Goal: Task Accomplishment & Management: Manage account settings

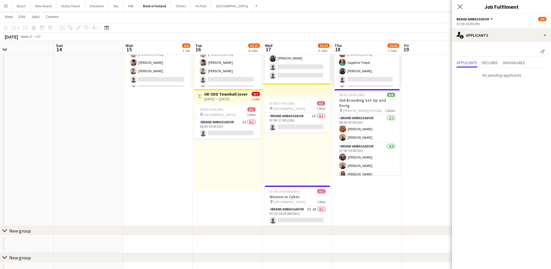
click at [228, 140] on div "18:00-20:00 (2h) 0/1 pin Europa Hotel 1 Role Brand Ambassador 2I 0/1 18:00-20:0…" at bounding box center [228, 146] width 68 height 89
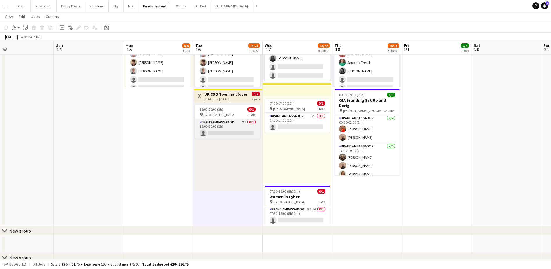
click at [249, 132] on app-card-role "Brand Ambassador 2I 0/1 18:00-20:00 (2h) single-neutral-actions" at bounding box center [227, 129] width 65 height 20
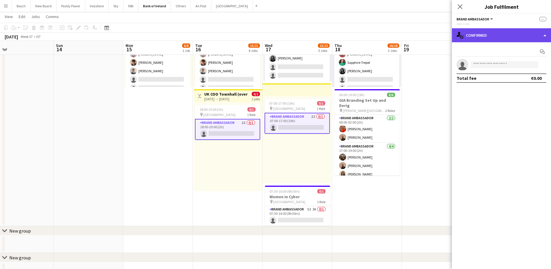
click at [504, 30] on div "single-neutral-actions-check-2 Confirmed" at bounding box center [501, 35] width 99 height 14
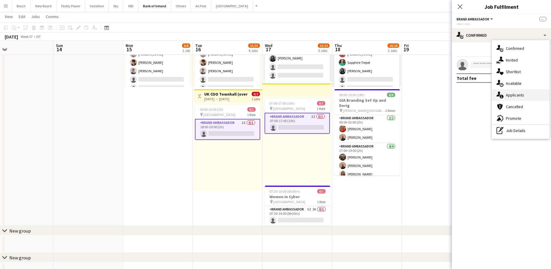
click at [519, 94] on div "single-neutral-actions-information Applicants" at bounding box center [521, 95] width 58 height 12
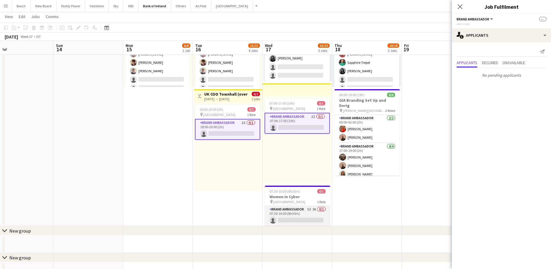
click at [309, 216] on app-card-role "Brand Ambassador 5I 2A 0/1 07:30-16:00 (8h30m) single-neutral-actions" at bounding box center [297, 216] width 65 height 20
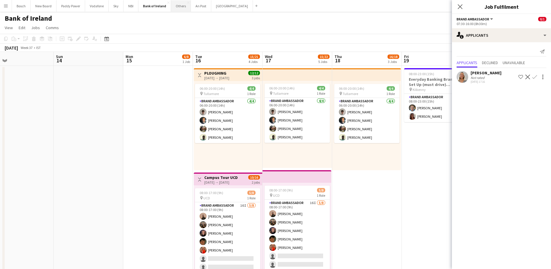
click at [187, 5] on button "Others Close" at bounding box center [181, 5] width 20 height 11
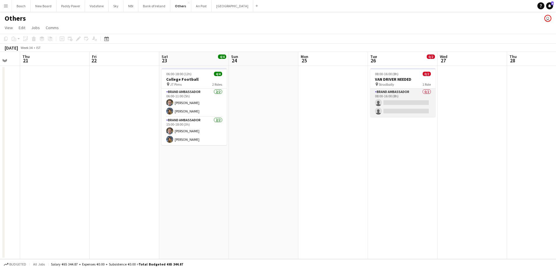
scroll to position [0, 188]
drag, startPoint x: 408, startPoint y: 100, endPoint x: 425, endPoint y: 96, distance: 17.5
click at [408, 100] on app-card-role "Brand Ambassador 0/2 08:00-16:00 (8h) single-neutral-actions single-neutral-act…" at bounding box center [403, 103] width 65 height 28
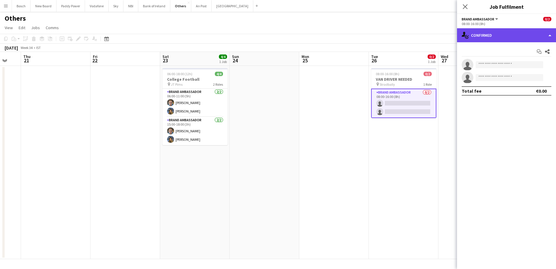
click at [497, 33] on div "single-neutral-actions-check-2 Confirmed" at bounding box center [506, 35] width 99 height 14
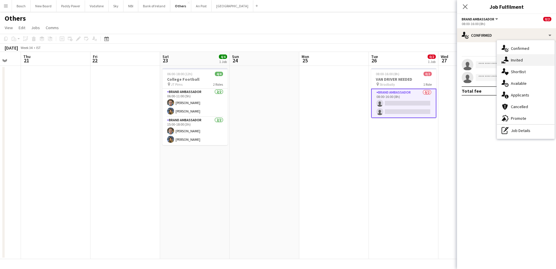
click at [519, 58] on div "single-neutral-actions-share-1 Invited" at bounding box center [526, 60] width 58 height 12
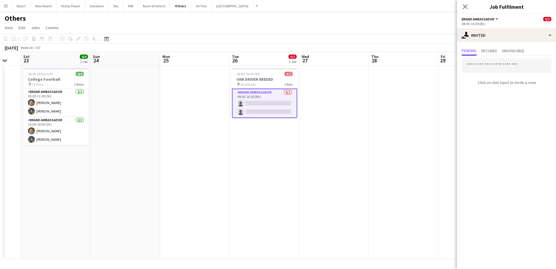
scroll to position [0, 189]
click at [330, 101] on app-date-cell at bounding box center [334, 162] width 70 height 193
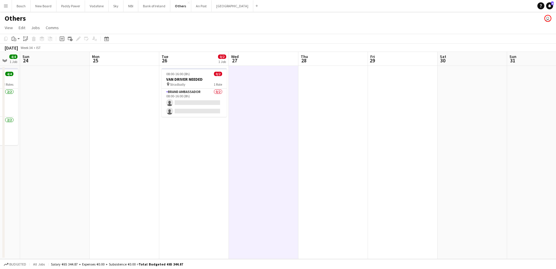
scroll to position [0, 237]
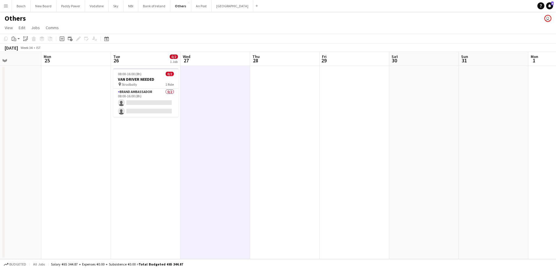
click at [534, 76] on app-date-cell at bounding box center [564, 162] width 70 height 193
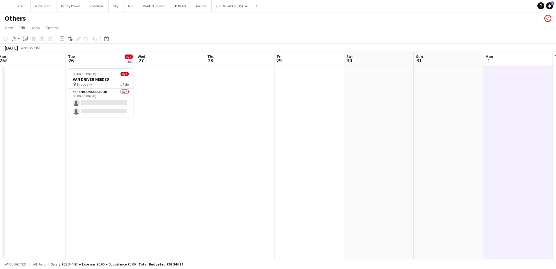
scroll to position [0, 214]
click at [144, 7] on button "Bank of Ireland Close" at bounding box center [154, 5] width 32 height 11
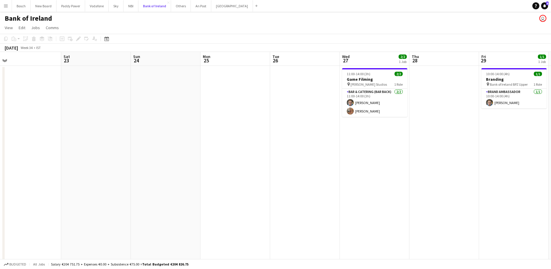
scroll to position [0, 147]
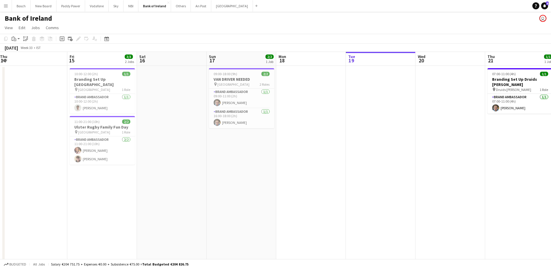
scroll to position [0, 173]
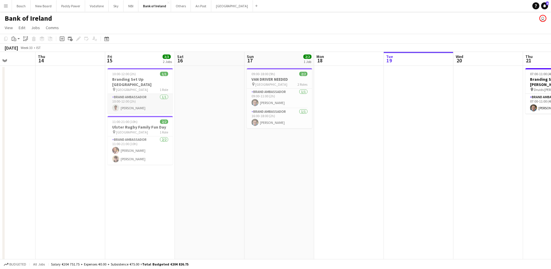
click at [144, 98] on app-card-role "Brand Ambassador [DATE] 10:00-12:00 (2h) [PERSON_NAME]" at bounding box center [139, 104] width 65 height 20
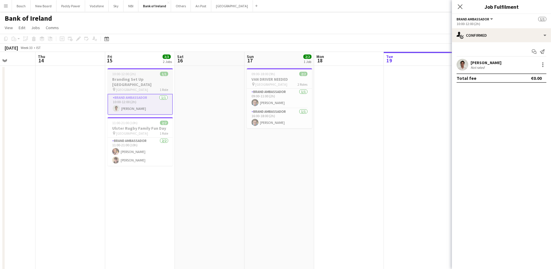
click at [140, 84] on h3 "Branding Set Up [GEOGRAPHIC_DATA]" at bounding box center [139, 82] width 65 height 10
click at [7, 39] on icon "Copy" at bounding box center [5, 38] width 5 height 5
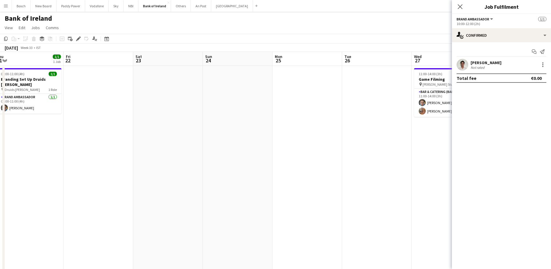
scroll to position [0, 175]
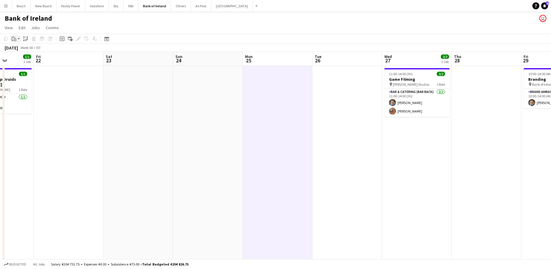
click at [14, 39] on icon "Paste" at bounding box center [14, 38] width 5 height 5
click at [29, 49] on link "Paste Ctrl+V" at bounding box center [42, 49] width 55 height 5
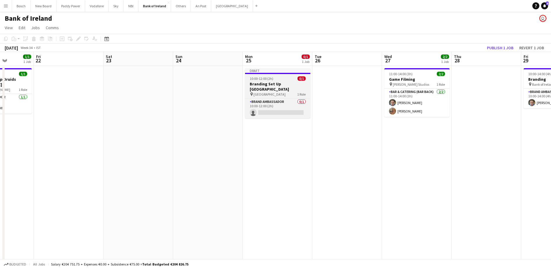
click at [292, 83] on h3 "Branding Set Up [GEOGRAPHIC_DATA]" at bounding box center [277, 86] width 65 height 10
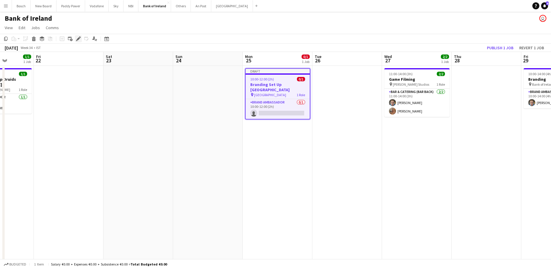
click at [76, 42] on div "Edit" at bounding box center [78, 38] width 7 height 7
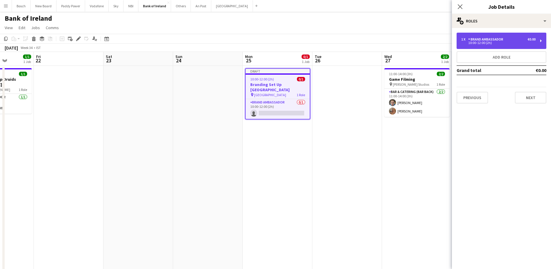
click at [502, 38] on div "Brand Ambassador" at bounding box center [486, 39] width 37 height 4
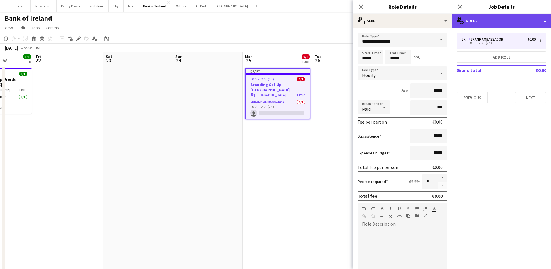
click at [508, 23] on div "multiple-users-add Roles" at bounding box center [501, 21] width 99 height 14
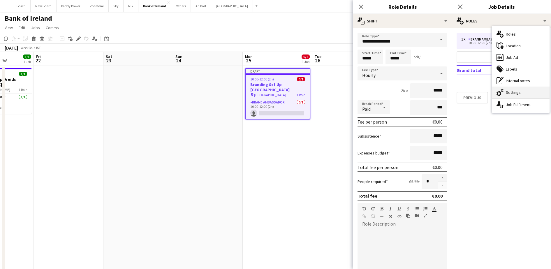
click at [510, 91] on div "cog-double-3 Settings" at bounding box center [521, 93] width 58 height 12
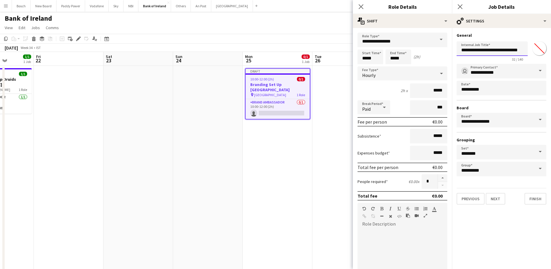
click at [485, 44] on input "**********" at bounding box center [491, 48] width 71 height 15
click at [518, 50] on input "**********" at bounding box center [491, 48] width 71 height 15
type input "**********"
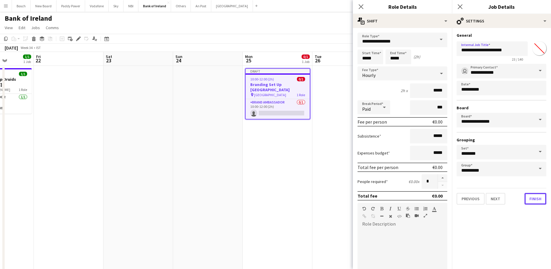
drag, startPoint x: 540, startPoint y: 199, endPoint x: 529, endPoint y: 182, distance: 20.0
click at [540, 199] on button "Finish" at bounding box center [535, 199] width 22 height 12
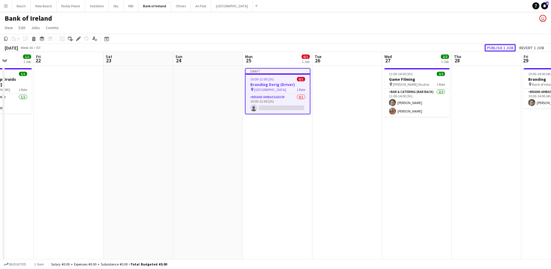
drag, startPoint x: 500, startPoint y: 45, endPoint x: 497, endPoint y: 48, distance: 4.3
click at [499, 45] on button "Publish 1 job" at bounding box center [499, 48] width 31 height 8
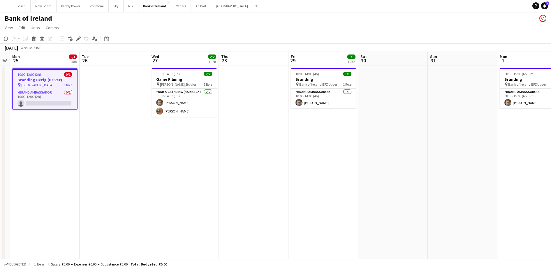
scroll to position [0, 202]
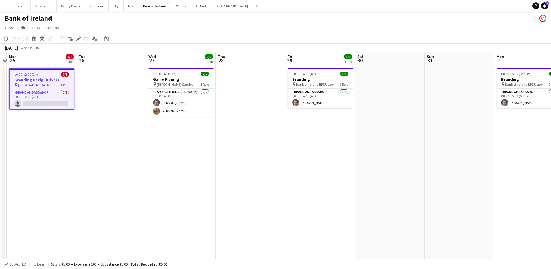
drag, startPoint x: 395, startPoint y: 151, endPoint x: 352, endPoint y: 149, distance: 43.4
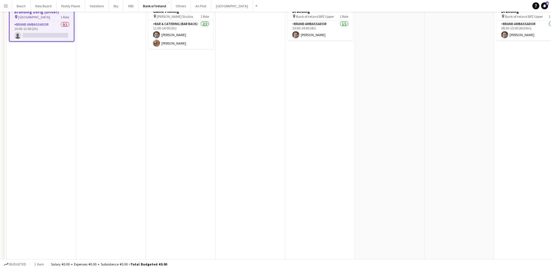
scroll to position [0, 0]
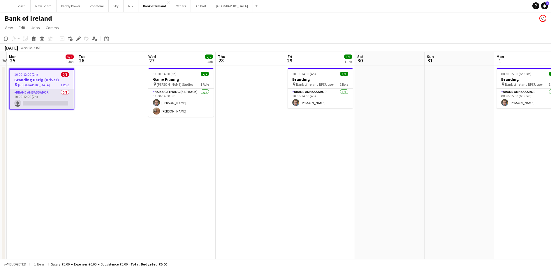
click at [46, 92] on app-card-role "Brand Ambassador 0/1 10:00-12:00 (2h) single-neutral-actions" at bounding box center [42, 99] width 64 height 20
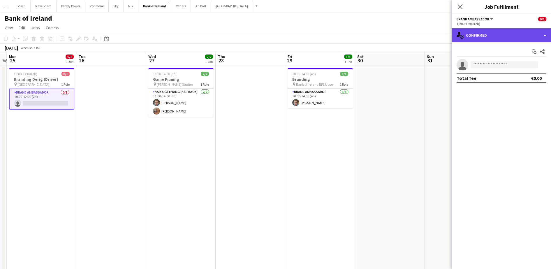
drag, startPoint x: 465, startPoint y: 35, endPoint x: 471, endPoint y: 36, distance: 6.3
click at [465, 35] on div "single-neutral-actions-check-2 Confirmed" at bounding box center [501, 35] width 99 height 14
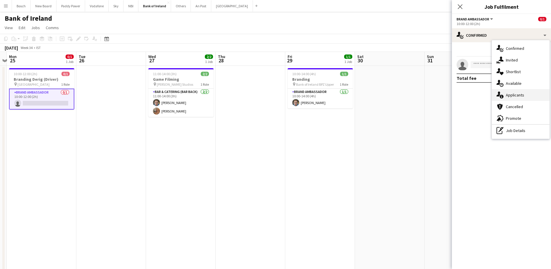
click at [523, 90] on div "single-neutral-actions-information Applicants" at bounding box center [521, 95] width 58 height 12
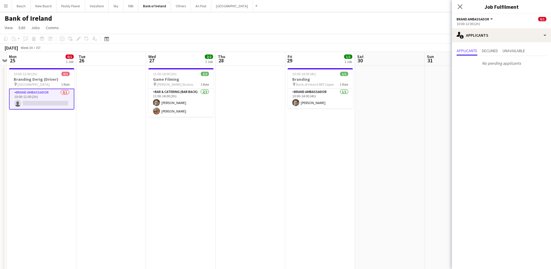
drag, startPoint x: 177, startPoint y: 127, endPoint x: 363, endPoint y: 135, distance: 187.1
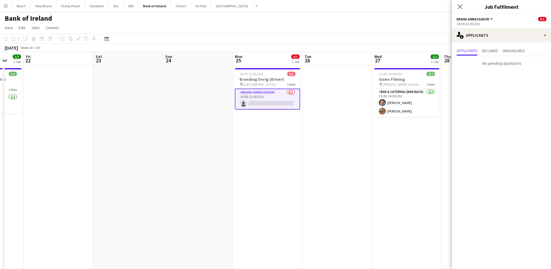
drag, startPoint x: 189, startPoint y: 141, endPoint x: 384, endPoint y: 138, distance: 195.2
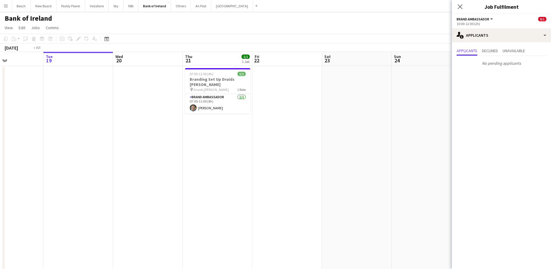
drag, startPoint x: 177, startPoint y: 137, endPoint x: 361, endPoint y: 140, distance: 184.1
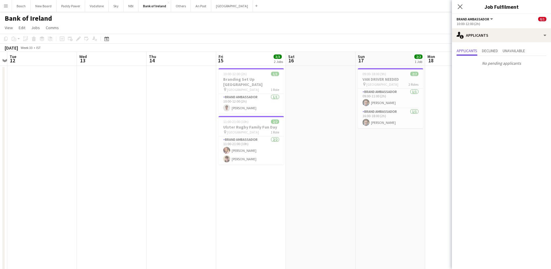
drag, startPoint x: 285, startPoint y: 143, endPoint x: 381, endPoint y: 144, distance: 96.1
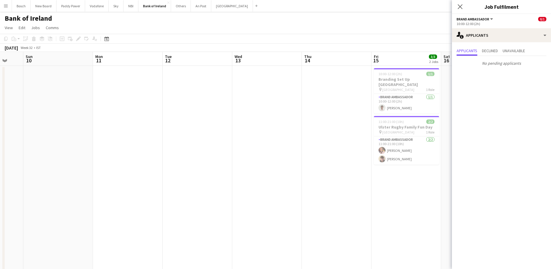
drag, startPoint x: 180, startPoint y: 144, endPoint x: 391, endPoint y: 147, distance: 210.9
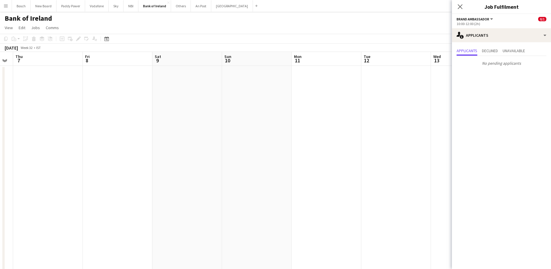
drag, startPoint x: 183, startPoint y: 144, endPoint x: 401, endPoint y: 144, distance: 218.7
drag, startPoint x: 228, startPoint y: 140, endPoint x: 394, endPoint y: 139, distance: 165.7
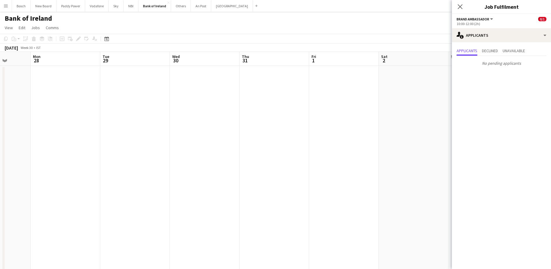
drag, startPoint x: 108, startPoint y: 135, endPoint x: 375, endPoint y: 136, distance: 267.1
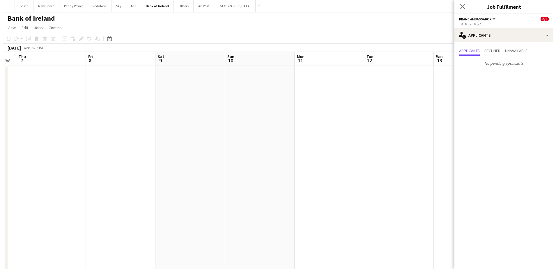
scroll to position [0, 143]
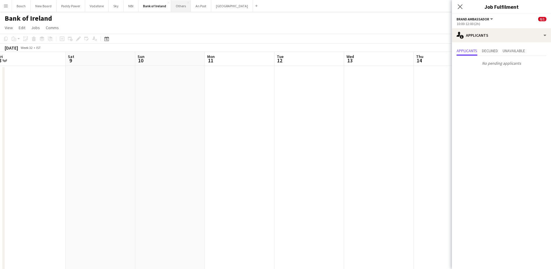
click at [186, 8] on button "Others Close" at bounding box center [181, 5] width 20 height 11
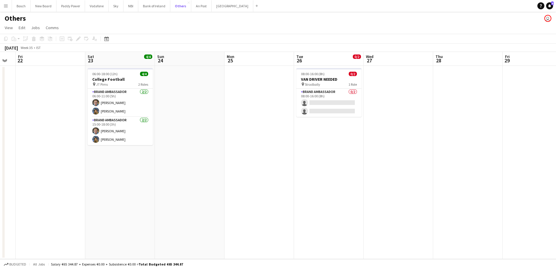
scroll to position [0, 138]
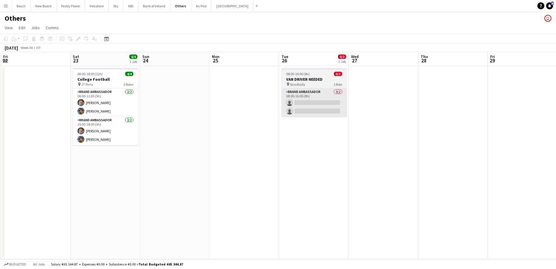
click at [316, 105] on app-card-role "Brand Ambassador 0/2 08:00-16:00 (8h) single-neutral-actions single-neutral-act…" at bounding box center [314, 103] width 65 height 28
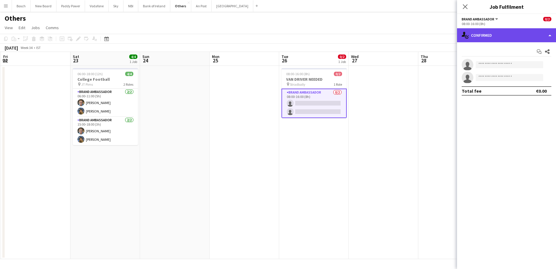
click at [513, 36] on div "single-neutral-actions-check-2 Confirmed" at bounding box center [506, 35] width 99 height 14
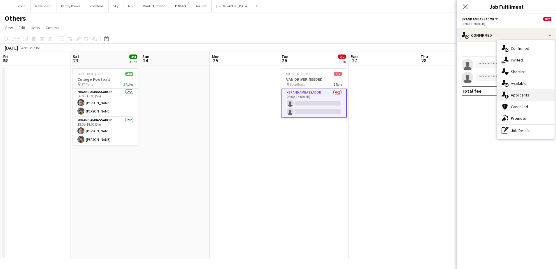
click at [527, 95] on div "single-neutral-actions-information Applicants" at bounding box center [526, 95] width 58 height 12
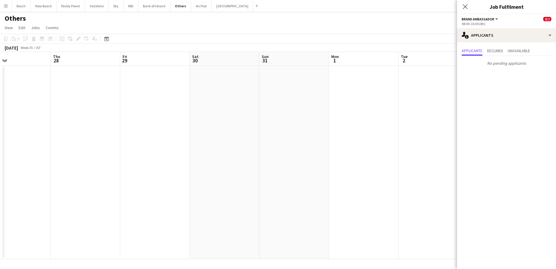
scroll to position [0, 136]
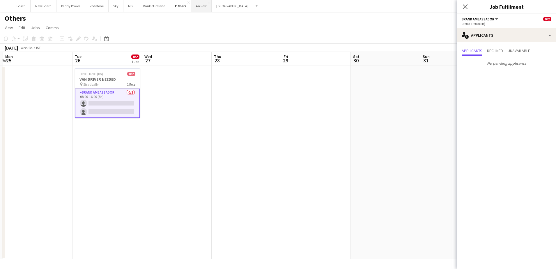
click at [197, 10] on button "An Post Close" at bounding box center [201, 5] width 20 height 11
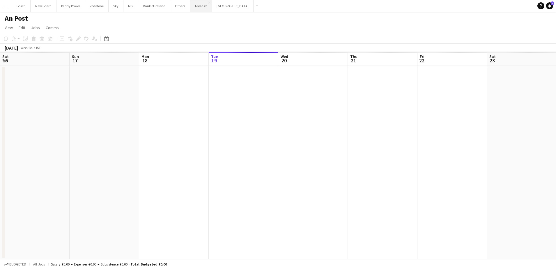
scroll to position [0, 139]
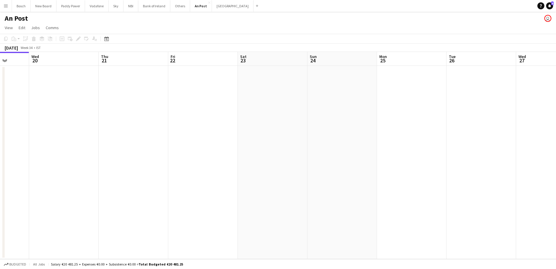
drag, startPoint x: 439, startPoint y: 100, endPoint x: 0, endPoint y: 105, distance: 438.7
click at [0, 105] on html "Menu Boards Boards Boards All jobs Status Workforce Workforce My Workforce Recr…" at bounding box center [278, 134] width 556 height 269
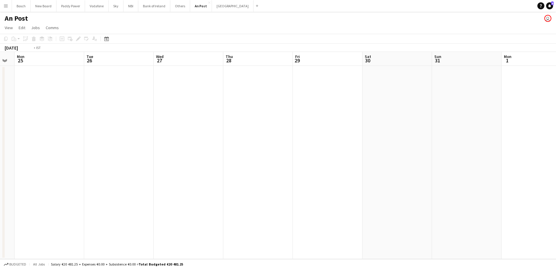
drag, startPoint x: 279, startPoint y: 110, endPoint x: 136, endPoint y: 109, distance: 143.0
click at [136, 109] on app-calendar-viewport "Fri 22 Sat 23 Sun 24 Mon 25 Tue 26 Wed 27 Thu 28 Fri 29 Sat 30 Sun 31 Mon 1 Tue…" at bounding box center [278, 155] width 556 height 207
click at [164, 8] on button "Bank of Ireland Close" at bounding box center [154, 5] width 32 height 11
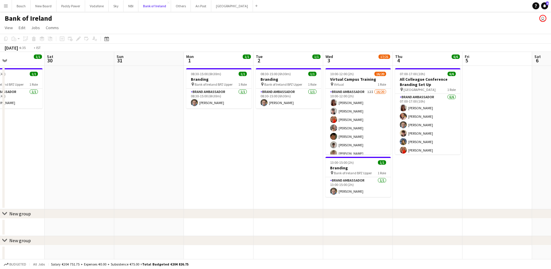
scroll to position [0, 215]
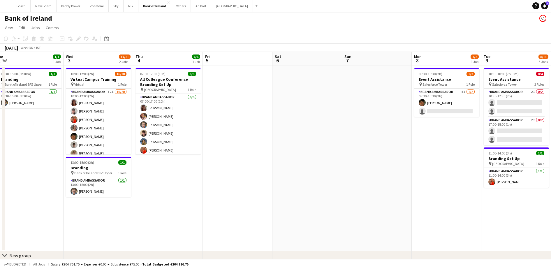
click at [414, 108] on app-card-role "Brand Ambassador 4I [DATE] 08:30-10:30 (2h) [PERSON_NAME] single-neutral-actions" at bounding box center [446, 103] width 65 height 28
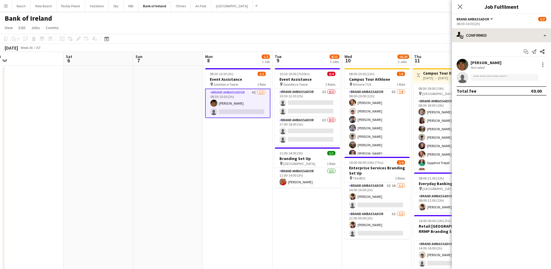
scroll to position [0, 145]
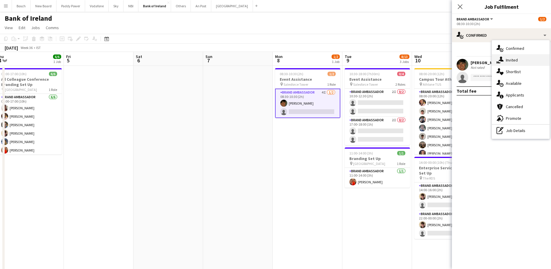
click at [505, 60] on div "single-neutral-actions-share-1 Invited" at bounding box center [521, 60] width 58 height 12
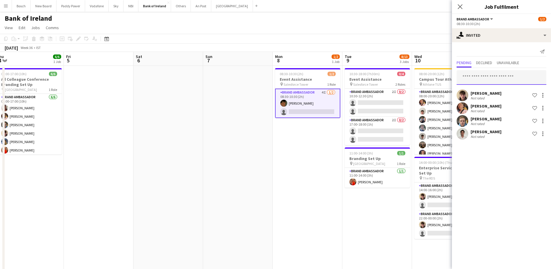
click at [492, 70] on input "text" at bounding box center [501, 77] width 90 height 15
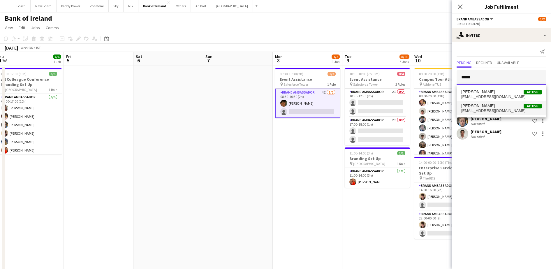
type input "*****"
click at [485, 112] on span "[EMAIL_ADDRESS][DOMAIN_NAME]" at bounding box center [501, 110] width 80 height 5
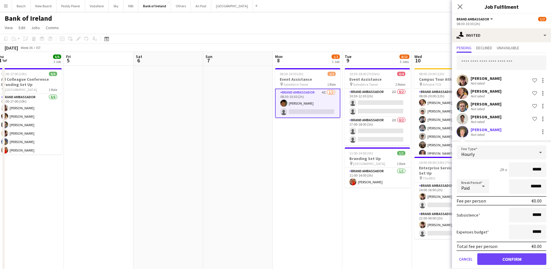
scroll to position [22, 0]
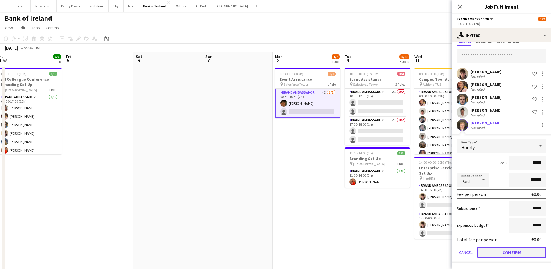
click at [493, 248] on button "Confirm" at bounding box center [511, 252] width 69 height 12
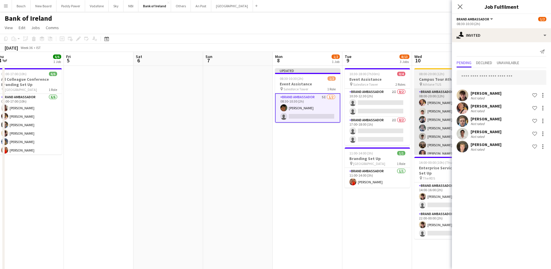
scroll to position [0, 0]
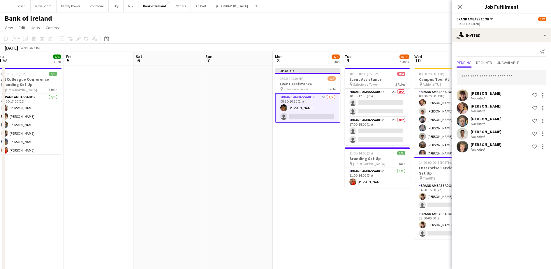
click at [421, 43] on app-toolbar "Copy Paste Paste Ctrl+V Paste with crew Ctrl+Shift+V Paste linked Job [GEOGRAPH…" at bounding box center [275, 39] width 551 height 10
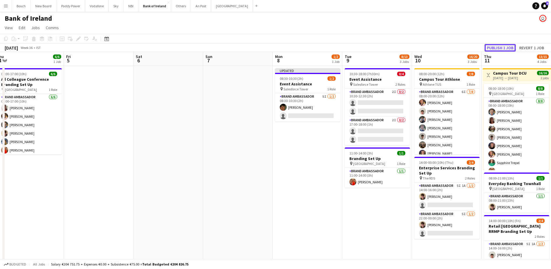
click at [495, 47] on button "Publish 1 job" at bounding box center [499, 48] width 31 height 8
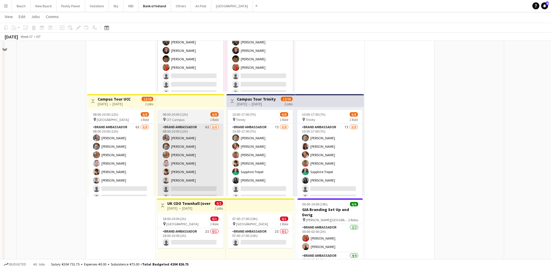
scroll to position [109, 0]
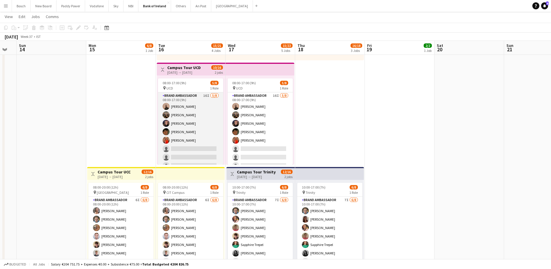
click at [192, 146] on app-card-role "Brand Ambassador 16I [DATE] 08:00-17:00 (9h) [PERSON_NAME] [PERSON_NAME] [PERSO…" at bounding box center [190, 131] width 65 height 79
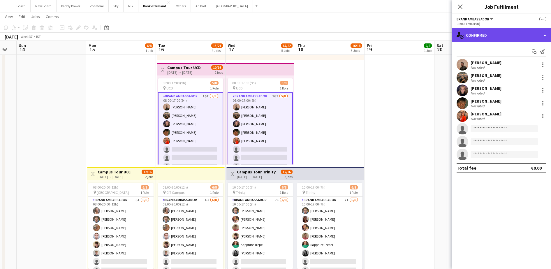
click at [481, 36] on div "single-neutral-actions-check-2 Confirmed" at bounding box center [501, 35] width 99 height 14
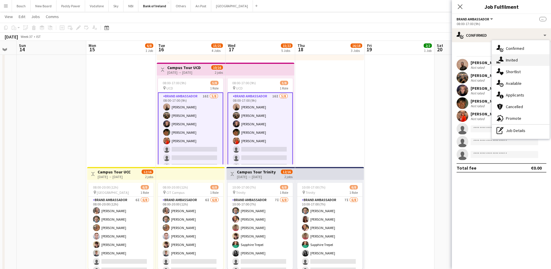
click at [515, 60] on div "single-neutral-actions-share-1 Invited" at bounding box center [521, 60] width 58 height 12
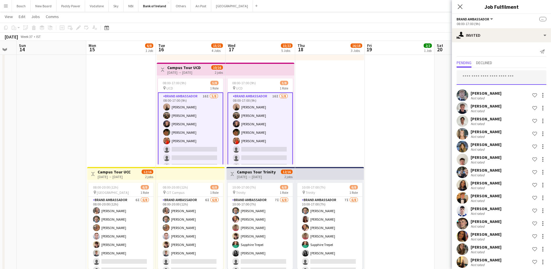
click at [496, 72] on input "text" at bounding box center [501, 77] width 90 height 15
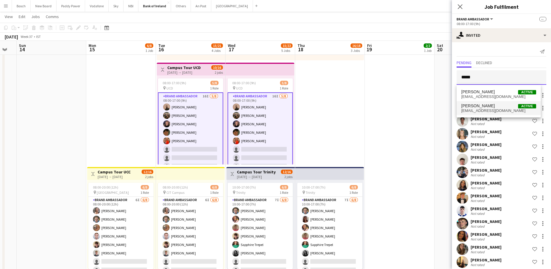
type input "*****"
click at [497, 104] on span "[PERSON_NAME] Active" at bounding box center [498, 105] width 75 height 5
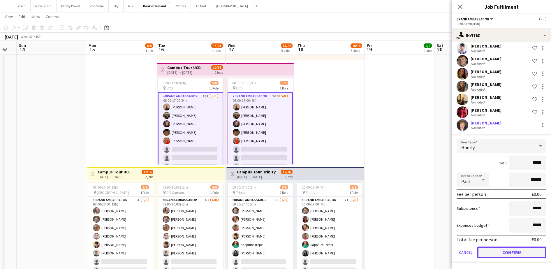
click at [513, 255] on button "Confirm" at bounding box center [511, 252] width 69 height 12
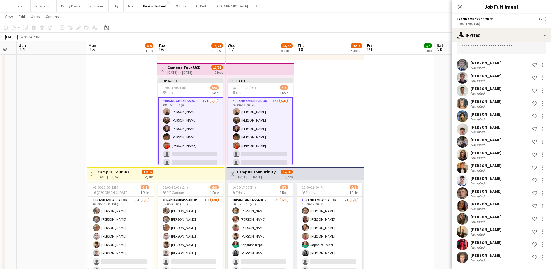
scroll to position [30, 0]
click at [423, 15] on app-page-menu "View Day view expanded Day view collapsed Month view Date picker Jump to [DATE]…" at bounding box center [275, 17] width 551 height 11
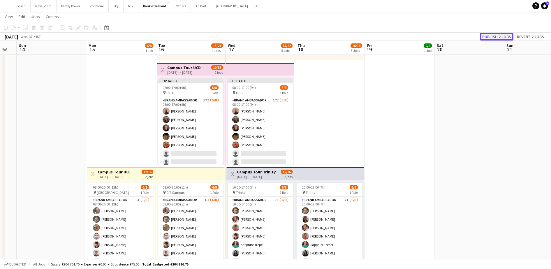
drag, startPoint x: 498, startPoint y: 38, endPoint x: 459, endPoint y: 78, distance: 56.0
click at [498, 38] on button "Publish 2 jobs" at bounding box center [496, 37] width 33 height 8
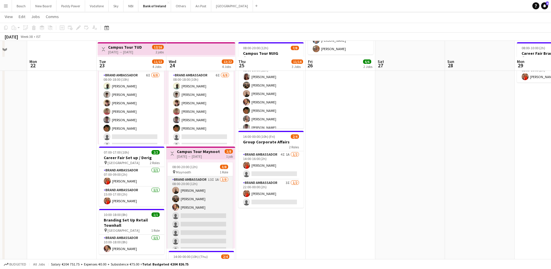
scroll to position [146, 0]
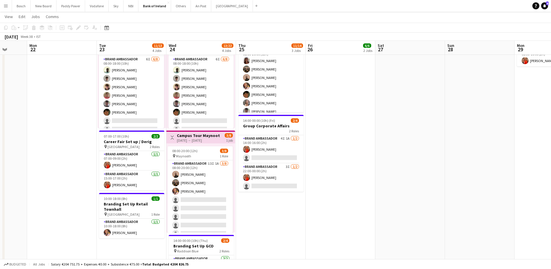
click at [205, 195] on app-card-role "Brand Ambassador 13I 1A [DATE] 08:00-20:00 (12h) [PERSON_NAME] [PERSON_NAME] [P…" at bounding box center [199, 199] width 65 height 79
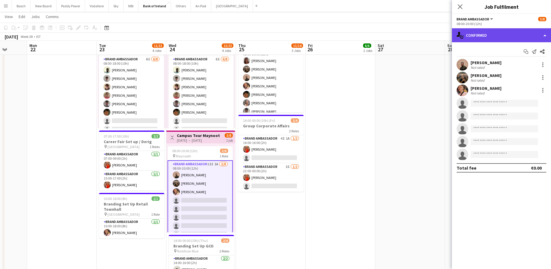
click at [490, 33] on div "single-neutral-actions-check-2 Confirmed" at bounding box center [501, 35] width 99 height 14
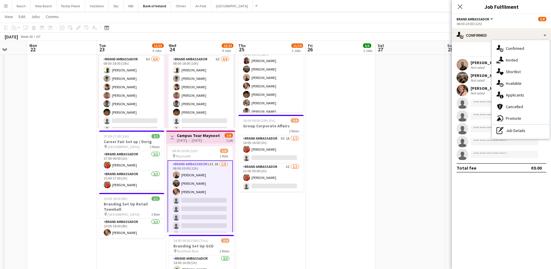
click at [167, 91] on div "08:00-18:00 (10h) 6/8 pin TUD 1 Role Brand Ambassador 6I [DATE] 08:00-18:00 (10…" at bounding box center [200, 83] width 69 height 89
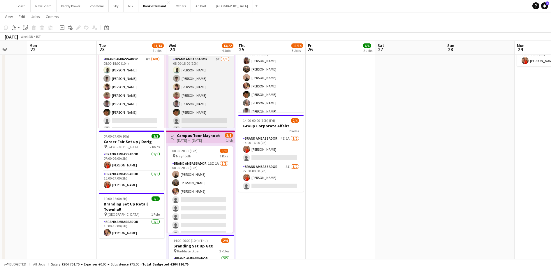
click at [189, 92] on app-card-role "Brand Ambassador 6I [DATE] 08:00-18:00 (10h) [PERSON_NAME] [PERSON_NAME] [PERSO…" at bounding box center [200, 95] width 65 height 79
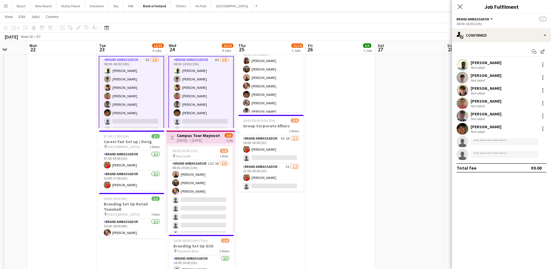
click at [485, 26] on app-options-switcher "Brand Ambassador All roles Brand Ambassador -- 08:00-18:00 (10h)" at bounding box center [501, 21] width 99 height 14
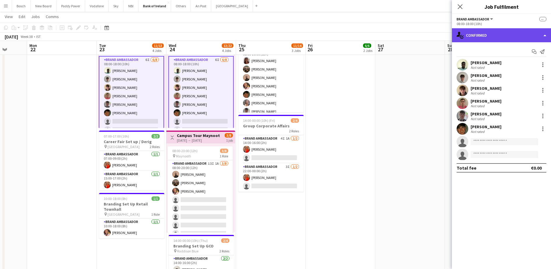
click at [490, 33] on div "single-neutral-actions-check-2 Confirmed" at bounding box center [501, 35] width 99 height 14
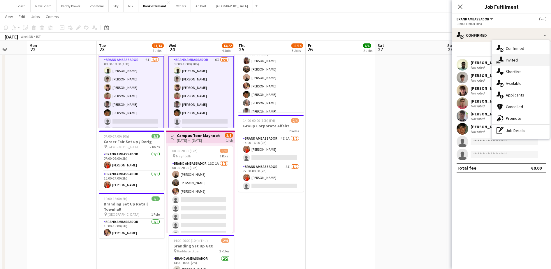
click at [516, 59] on div "single-neutral-actions-share-1 Invited" at bounding box center [521, 60] width 58 height 12
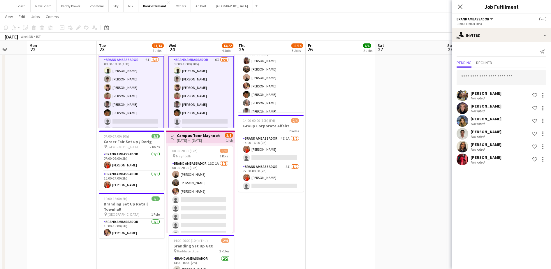
click at [505, 68] on div "[PERSON_NAME] Not rated Shortlist crew [PERSON_NAME] Not rated Shortlist crew […" at bounding box center [501, 117] width 99 height 98
click at [503, 72] on input "text" at bounding box center [501, 77] width 90 height 15
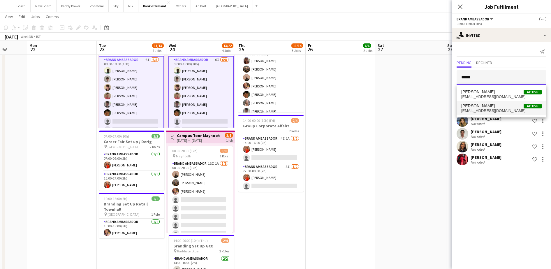
type input "*****"
click at [500, 103] on span "[PERSON_NAME] Active" at bounding box center [501, 105] width 80 height 5
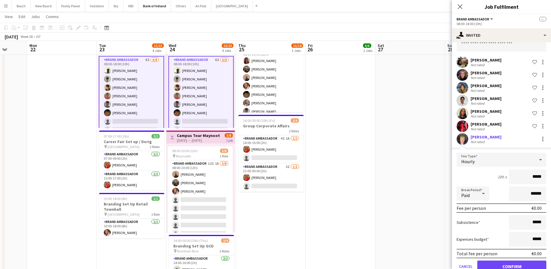
scroll to position [47, 0]
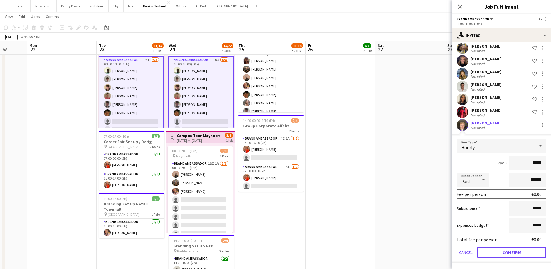
click at [513, 252] on button "Confirm" at bounding box center [511, 252] width 69 height 12
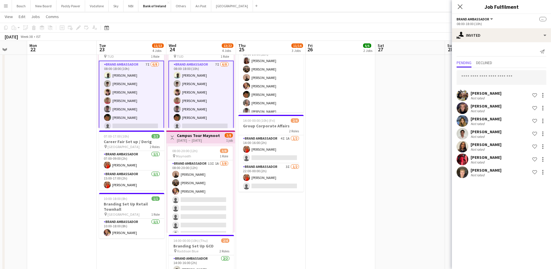
scroll to position [0, 0]
click at [413, 33] on div "[DATE] Week 38 • IST Publish 2 jobs Revert 2 jobs" at bounding box center [275, 37] width 551 height 8
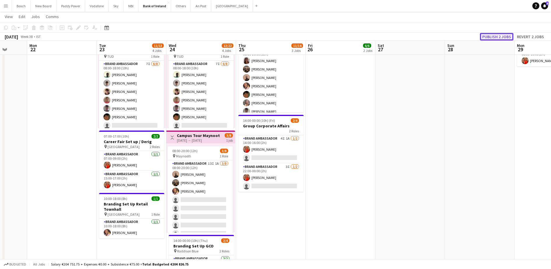
click at [493, 34] on button "Publish 2 jobs" at bounding box center [496, 37] width 33 height 8
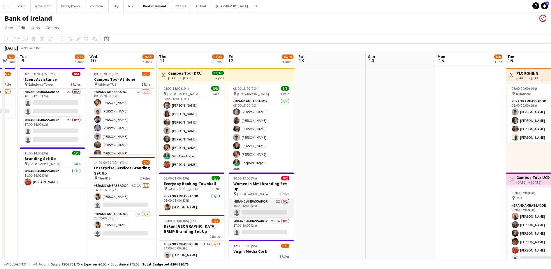
click at [264, 201] on app-card-role "Brand Ambassador 2I 0/1 10:00-12:00 (2h) single-neutral-actions" at bounding box center [261, 208] width 65 height 20
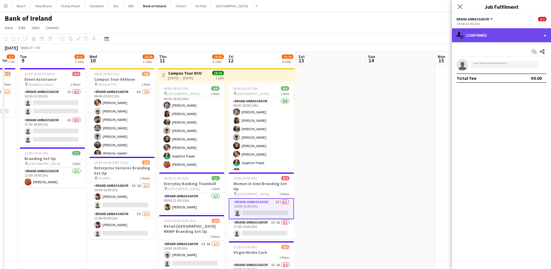
click at [494, 29] on div "single-neutral-actions-check-2 Confirmed" at bounding box center [501, 35] width 99 height 14
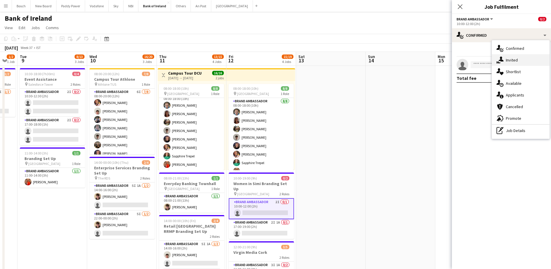
click at [517, 59] on div "single-neutral-actions-share-1 Invited" at bounding box center [521, 60] width 58 height 12
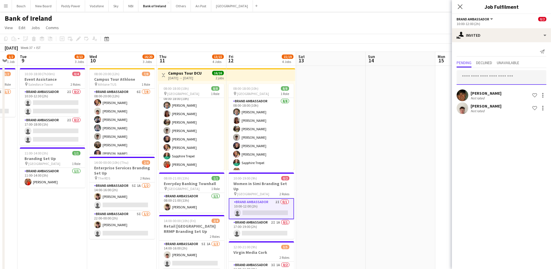
click at [495, 73] on input "text" at bounding box center [501, 77] width 90 height 15
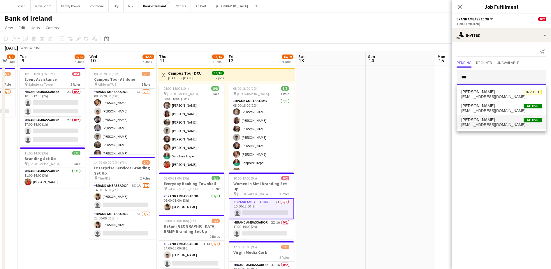
type input "***"
click at [486, 117] on span "[PERSON_NAME]" at bounding box center [477, 119] width 33 height 5
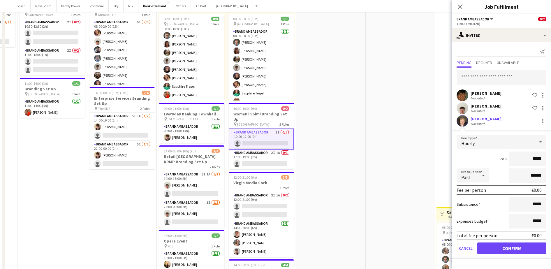
scroll to position [73, 0]
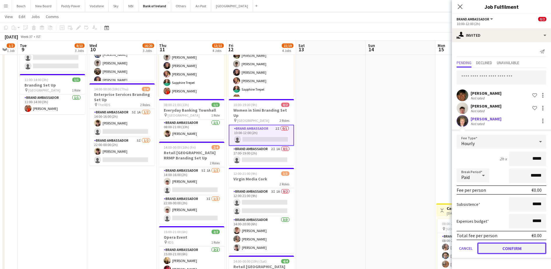
click at [512, 248] on button "Confirm" at bounding box center [511, 248] width 69 height 12
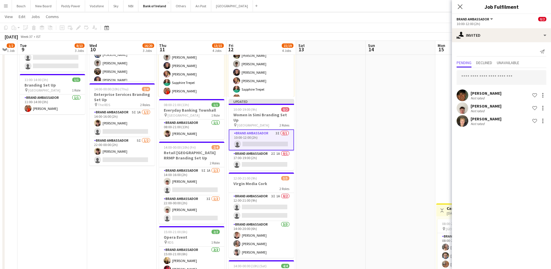
click at [466, 120] on app-user-avatar at bounding box center [462, 121] width 12 height 12
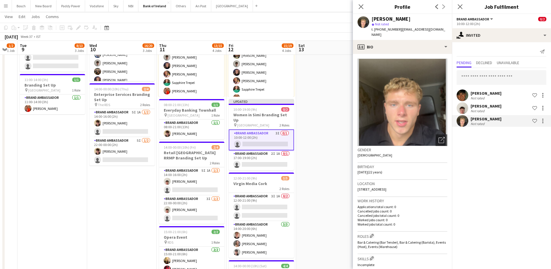
click at [330, 30] on app-toolbar "Copy Paste Paste Ctrl+V Paste with crew Ctrl+Shift+V Paste linked Job [GEOGRAPH…" at bounding box center [275, 28] width 551 height 10
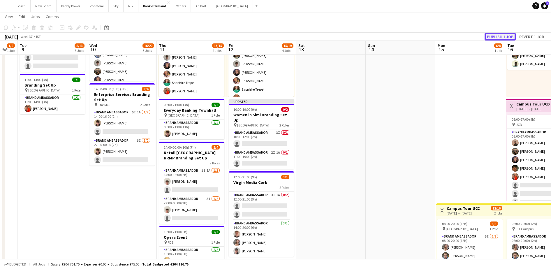
click at [498, 35] on button "Publish 1 job" at bounding box center [499, 37] width 31 height 8
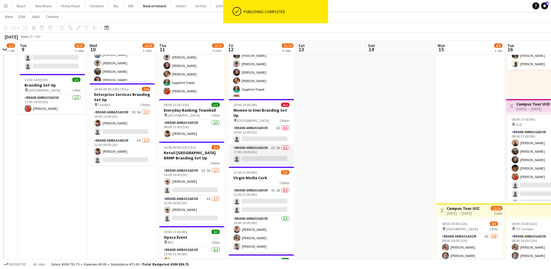
click at [273, 158] on app-card-role "Brand Ambassador 2I 1A 0/1 17:00-19:00 (2h) single-neutral-actions" at bounding box center [261, 154] width 65 height 20
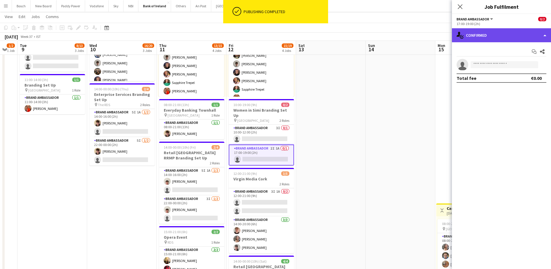
click at [495, 37] on div "single-neutral-actions-check-2 Confirmed" at bounding box center [501, 35] width 99 height 14
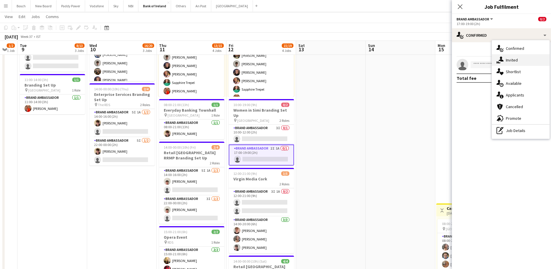
click at [511, 58] on div "single-neutral-actions-share-1 Invited" at bounding box center [521, 60] width 58 height 12
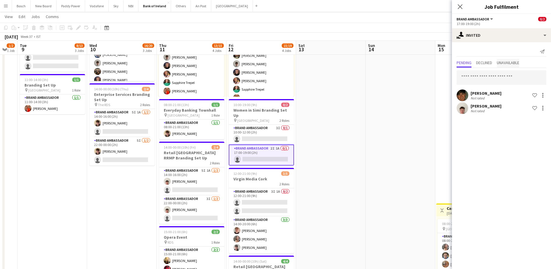
click at [502, 65] on span "Unavailable" at bounding box center [508, 63] width 22 height 4
click at [468, 61] on span "Pending" at bounding box center [463, 63] width 15 height 4
click at [471, 75] on input "text" at bounding box center [501, 77] width 90 height 15
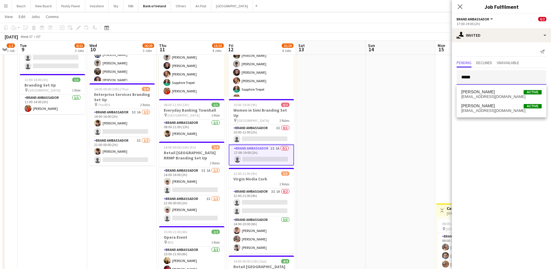
type input "*****"
click at [473, 115] on div "[PERSON_NAME] Active [EMAIL_ADDRESS][DOMAIN_NAME] [PERSON_NAME] Active [EMAIL_A…" at bounding box center [501, 101] width 90 height 33
click at [474, 108] on span "[EMAIL_ADDRESS][DOMAIN_NAME]" at bounding box center [501, 110] width 80 height 5
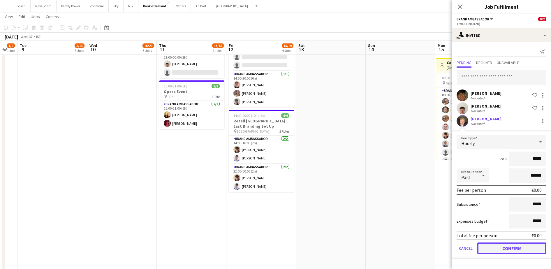
click at [510, 247] on button "Confirm" at bounding box center [511, 248] width 69 height 12
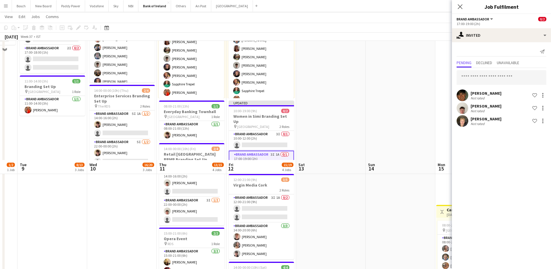
scroll to position [0, 0]
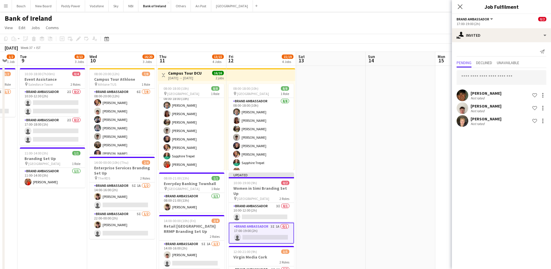
click at [411, 40] on app-toolbar "Copy Paste Paste Ctrl+V Paste with crew Ctrl+Shift+V Paste linked Job [GEOGRAPH…" at bounding box center [275, 39] width 551 height 10
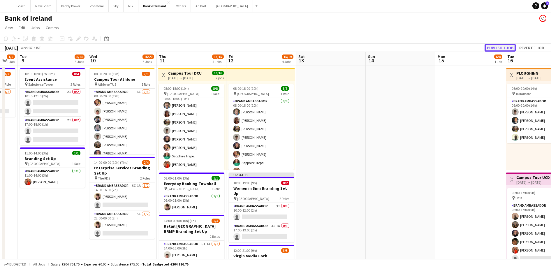
click at [495, 44] on button "Publish 1 job" at bounding box center [499, 48] width 31 height 8
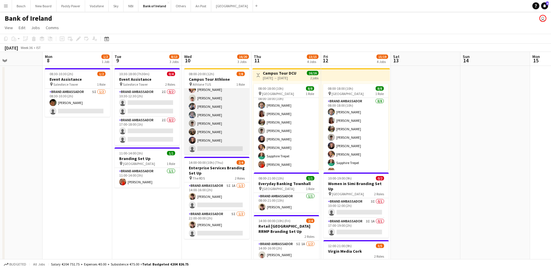
click at [220, 142] on app-card-role "Brand Ambassador 6I [DATE] 08:00-20:00 (12h) [PERSON_NAME] [PERSON_NAME] [PERSO…" at bounding box center [216, 114] width 65 height 79
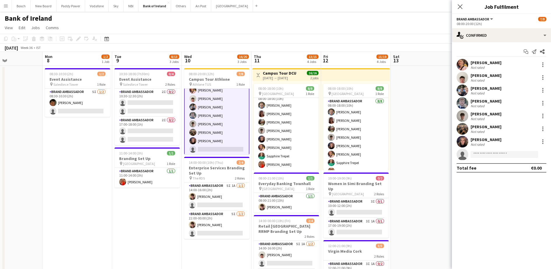
scroll to position [14, 0]
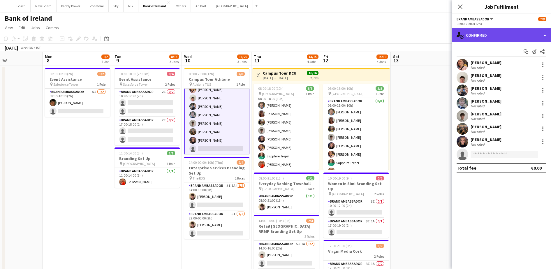
click at [541, 33] on div "single-neutral-actions-check-2 Confirmed" at bounding box center [501, 35] width 99 height 14
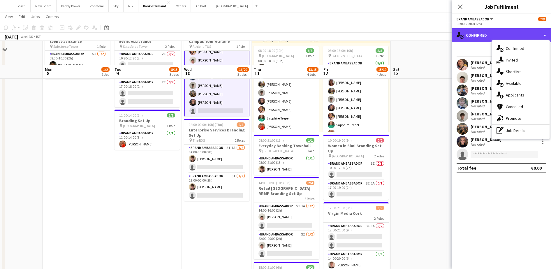
scroll to position [36, 0]
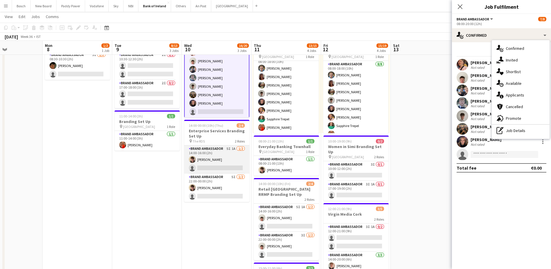
click at [216, 168] on app-card-role "Brand Ambassador 5I 1A [DATE] 14:00-16:00 (2h) [PERSON_NAME] single-neutral-act…" at bounding box center [216, 159] width 65 height 28
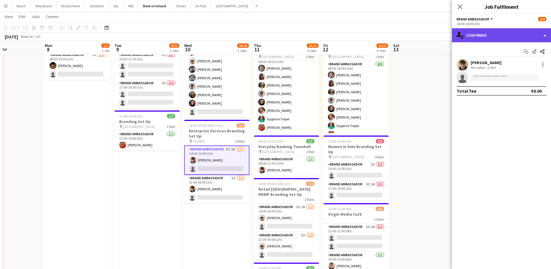
click at [501, 38] on div "single-neutral-actions-check-2 Confirmed" at bounding box center [501, 35] width 99 height 14
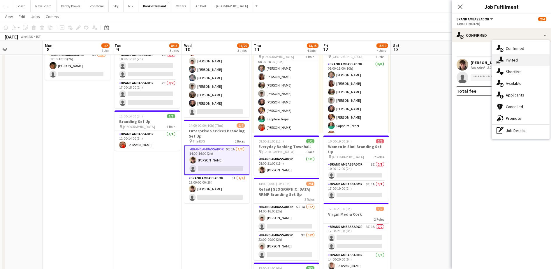
click at [510, 59] on div "single-neutral-actions-share-1 Invited" at bounding box center [521, 60] width 58 height 12
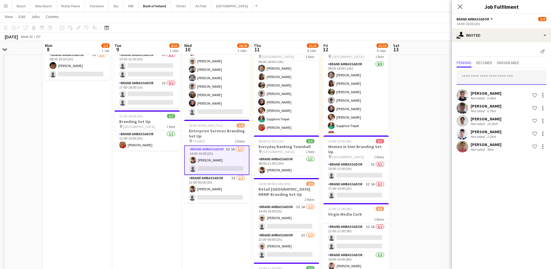
click at [491, 77] on input "text" at bounding box center [501, 77] width 90 height 15
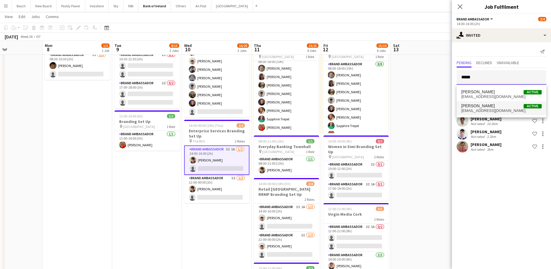
type input "*****"
click at [491, 103] on mat-option "[PERSON_NAME] Active [EMAIL_ADDRESS][DOMAIN_NAME]" at bounding box center [501, 108] width 90 height 14
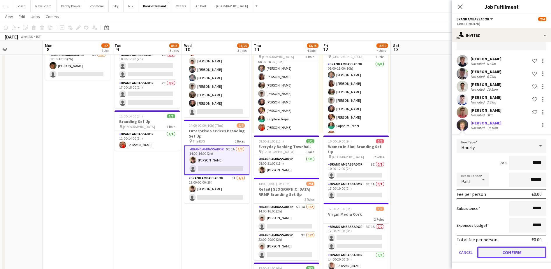
click at [507, 253] on button "Confirm" at bounding box center [511, 252] width 69 height 12
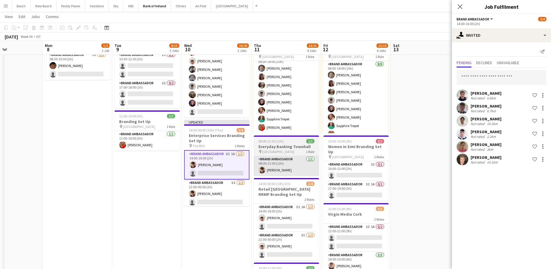
drag, startPoint x: 207, startPoint y: 181, endPoint x: 288, endPoint y: 167, distance: 82.1
click at [207, 181] on app-card-role "Brand Ambassador 5I [DATE] 22:00-00:00 (2h) [PERSON_NAME] single-neutral-actions" at bounding box center [216, 193] width 65 height 28
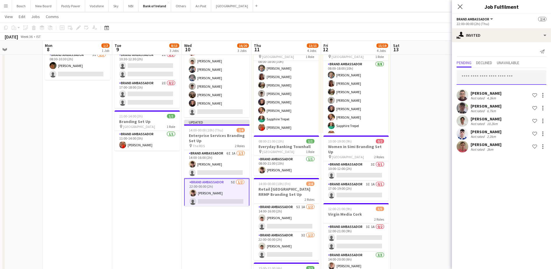
click at [476, 79] on input "text" at bounding box center [501, 77] width 90 height 15
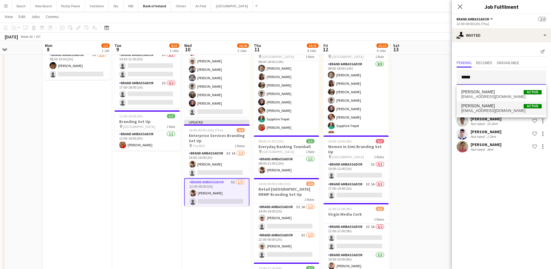
type input "*****"
click at [505, 104] on span "[PERSON_NAME] Active" at bounding box center [501, 105] width 80 height 5
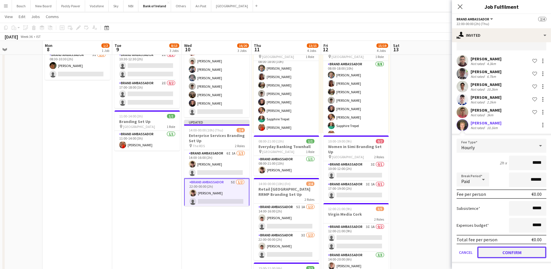
click at [513, 254] on button "Confirm" at bounding box center [511, 252] width 69 height 12
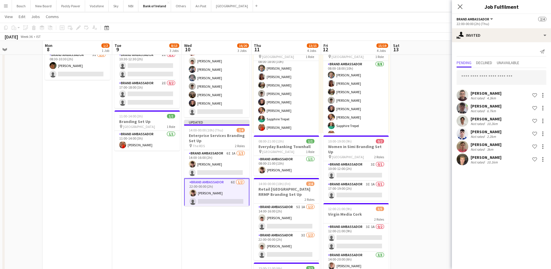
click at [409, 38] on div "[DATE] Week 36 • IST Publish 1 job Revert 1 job" at bounding box center [275, 37] width 551 height 8
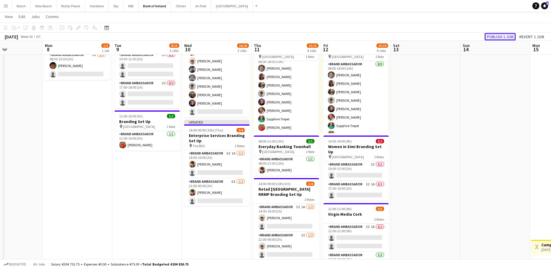
click at [511, 33] on button "Publish 1 job" at bounding box center [499, 37] width 31 height 8
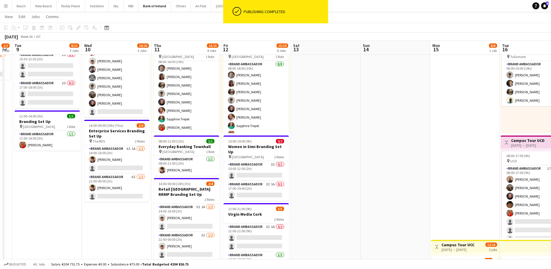
scroll to position [0, 197]
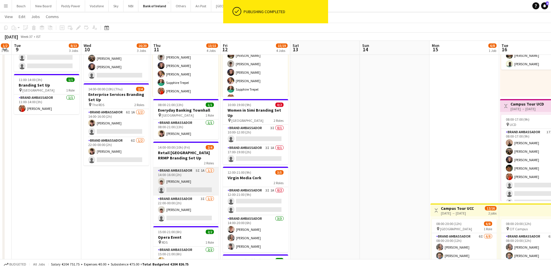
click at [196, 175] on app-card-role "Brand Ambassador 5I 1A [DATE] 14:00-16:00 (2h) [PERSON_NAME] single-neutral-act…" at bounding box center [185, 181] width 65 height 28
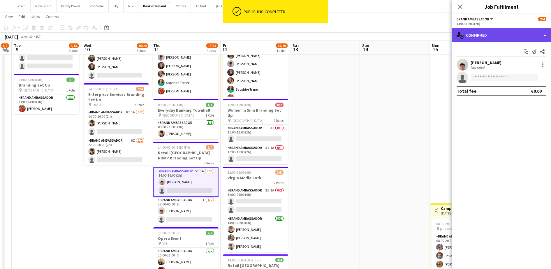
click at [523, 34] on div "single-neutral-actions-check-2 Confirmed" at bounding box center [501, 35] width 99 height 14
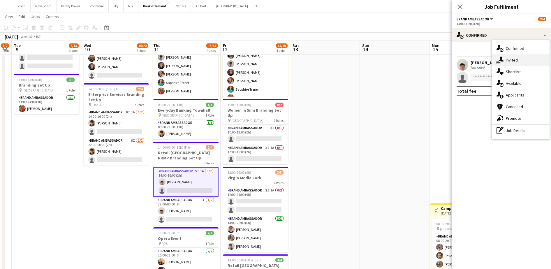
click at [520, 54] on div "single-neutral-actions-share-1 Invited" at bounding box center [521, 60] width 58 height 12
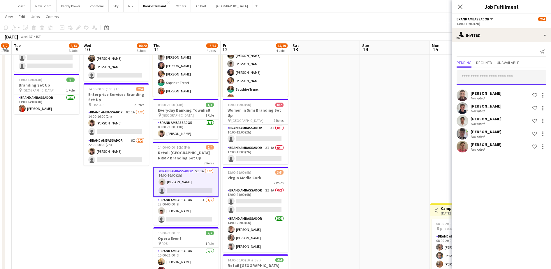
click at [499, 73] on input "text" at bounding box center [501, 77] width 90 height 15
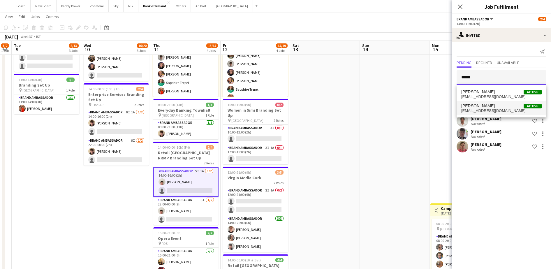
type input "*****"
click at [477, 110] on span "[EMAIL_ADDRESS][DOMAIN_NAME]" at bounding box center [501, 110] width 80 height 5
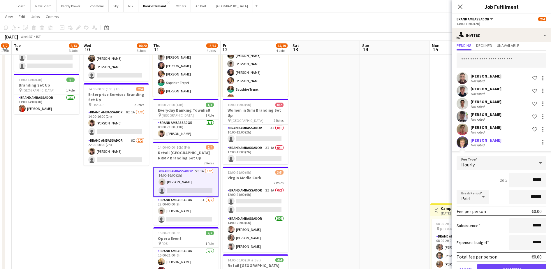
scroll to position [34, 0]
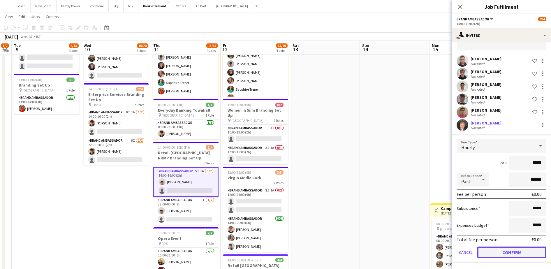
click at [508, 257] on button "Confirm" at bounding box center [511, 252] width 69 height 12
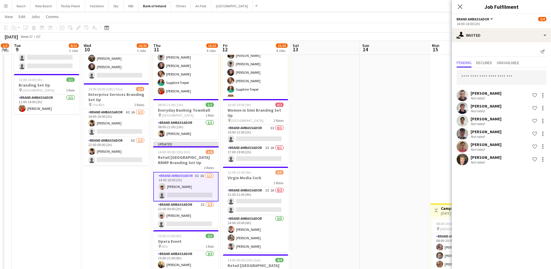
scroll to position [0, 0]
click at [193, 214] on app-card-role "Brand Ambassador 3I [DATE] 22:00-00:00 (2h) [PERSON_NAME] single-neutral-actions" at bounding box center [185, 215] width 65 height 28
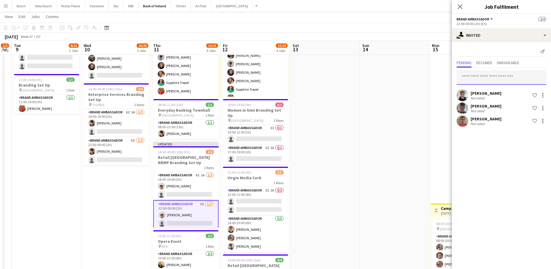
click at [510, 80] on input "text" at bounding box center [501, 77] width 90 height 15
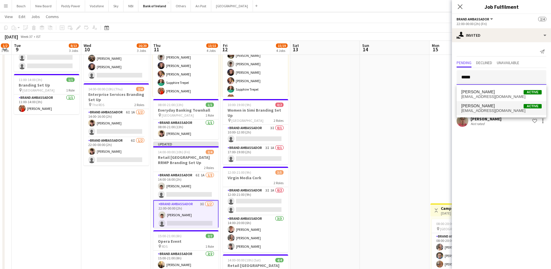
type input "*****"
click at [490, 108] on span "[EMAIL_ADDRESS][DOMAIN_NAME]" at bounding box center [501, 110] width 80 height 5
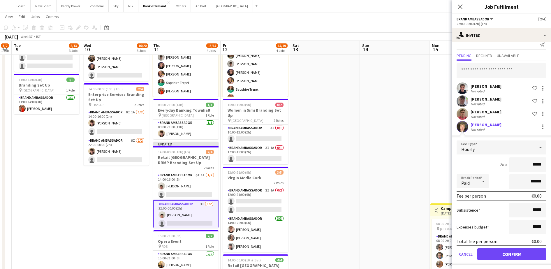
scroll to position [9, 0]
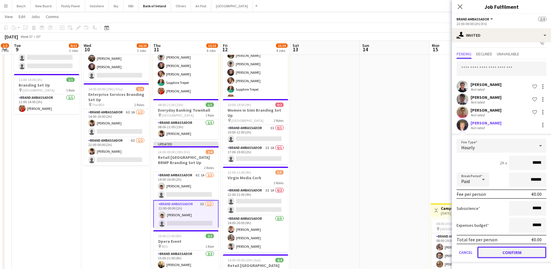
click at [490, 251] on button "Confirm" at bounding box center [511, 252] width 69 height 12
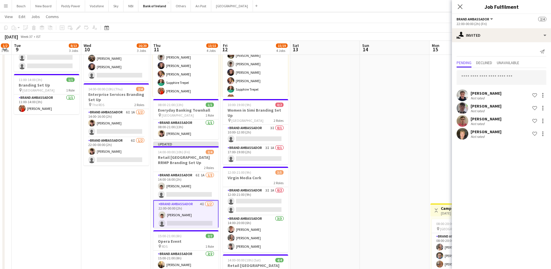
scroll to position [0, 0]
click at [354, 12] on app-page-menu "View Day view expanded Day view collapsed Month view Date picker Jump to [DATE]…" at bounding box center [275, 17] width 551 height 11
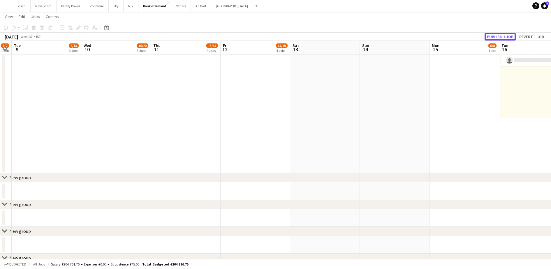
click at [496, 36] on button "Publish 1 job" at bounding box center [499, 37] width 31 height 8
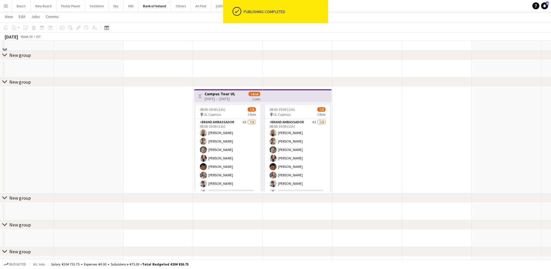
scroll to position [473, 0]
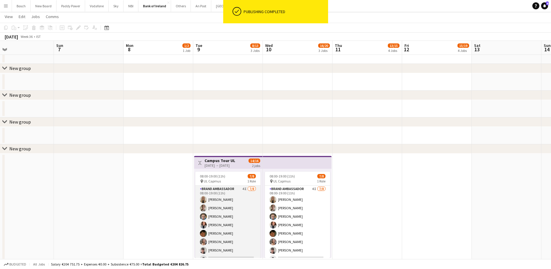
click at [228, 204] on app-card-role "Brand Ambassador 4I [DATE] 08:00-19:00 (11h) [PERSON_NAME] [PERSON_NAME] [PERSO…" at bounding box center [227, 225] width 65 height 79
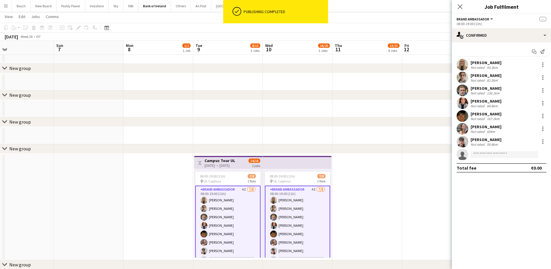
click at [464, 28] on app-options-switcher "Brand Ambassador All roles Brand Ambassador -- 08:00-19:00 (11h)" at bounding box center [501, 21] width 99 height 14
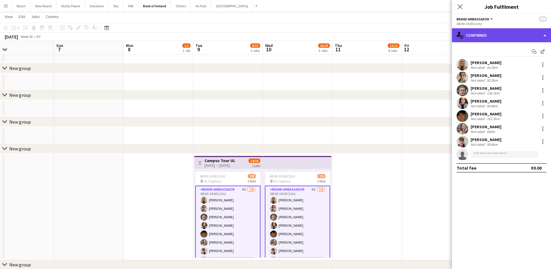
click at [464, 29] on div "single-neutral-actions-check-2 Confirmed" at bounding box center [501, 35] width 99 height 14
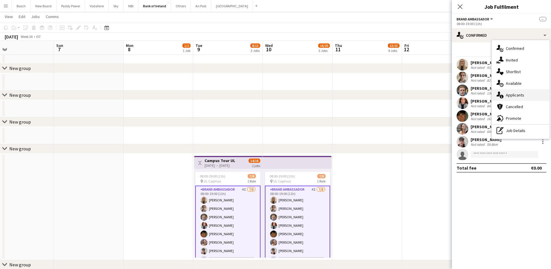
click at [515, 93] on div "single-neutral-actions-information Applicants" at bounding box center [521, 95] width 58 height 12
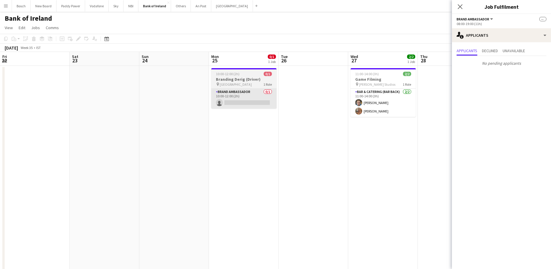
scroll to position [0, 163]
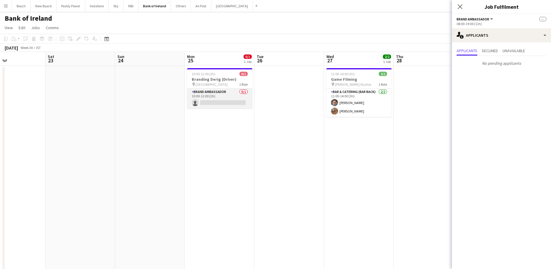
click at [223, 95] on app-card-role "Brand Ambassador 0/1 10:00-12:00 (2h) single-neutral-actions" at bounding box center [219, 99] width 65 height 20
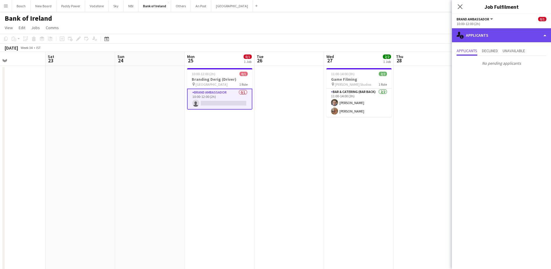
click at [506, 32] on div "single-neutral-actions-information Applicants" at bounding box center [501, 35] width 99 height 14
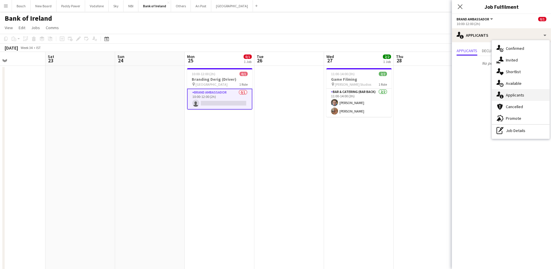
click at [516, 92] on div "single-neutral-actions-information Applicants" at bounding box center [521, 95] width 58 height 12
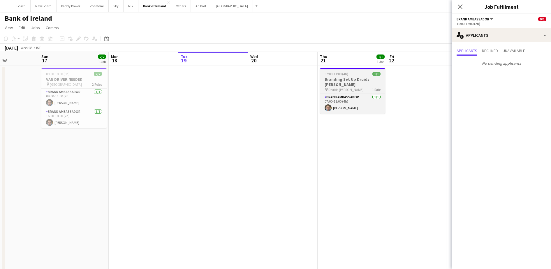
scroll to position [0, 207]
